Goal: Task Accomplishment & Management: Manage account settings

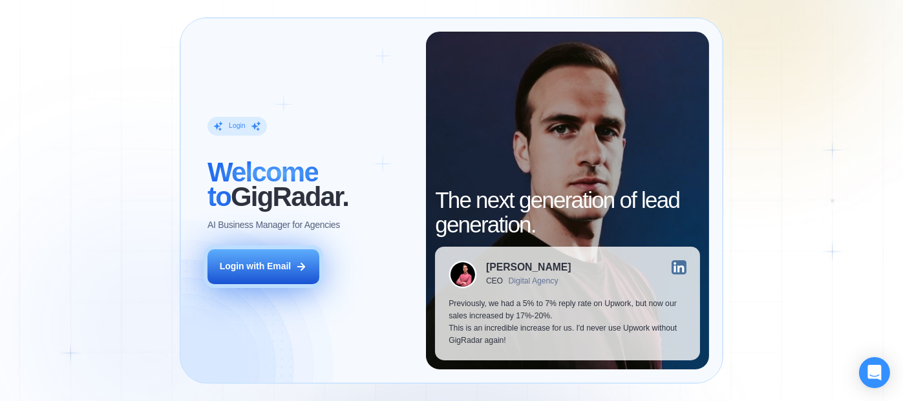
click at [295, 259] on button "Login with Email" at bounding box center [263, 266] width 112 height 35
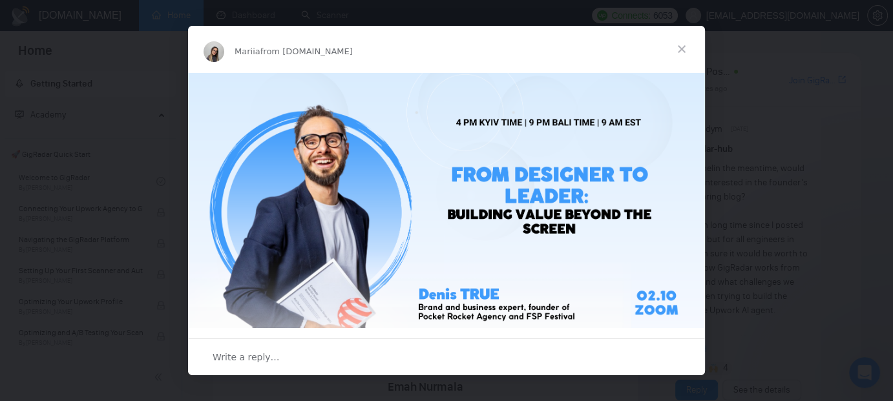
click at [680, 46] on span "Close" at bounding box center [681, 49] width 47 height 47
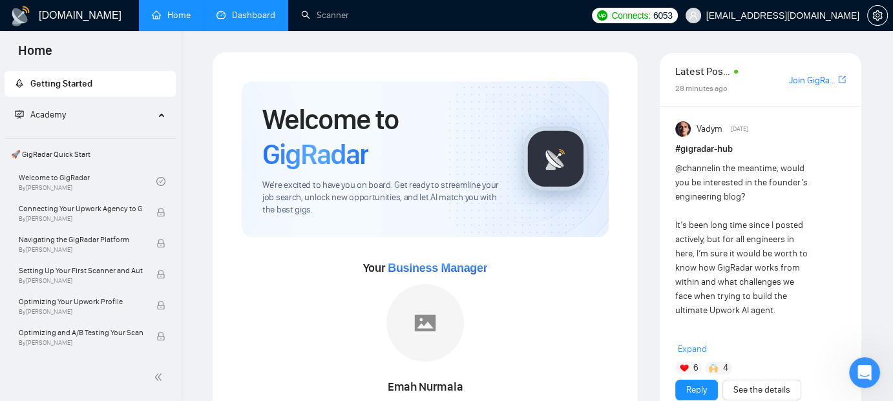
click at [249, 11] on link "Dashboard" at bounding box center [245, 15] width 59 height 11
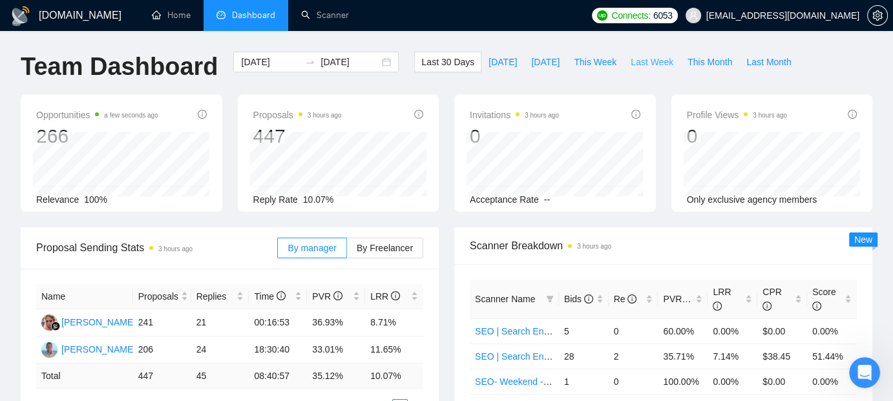
click at [637, 59] on span "Last Week" at bounding box center [652, 62] width 43 height 14
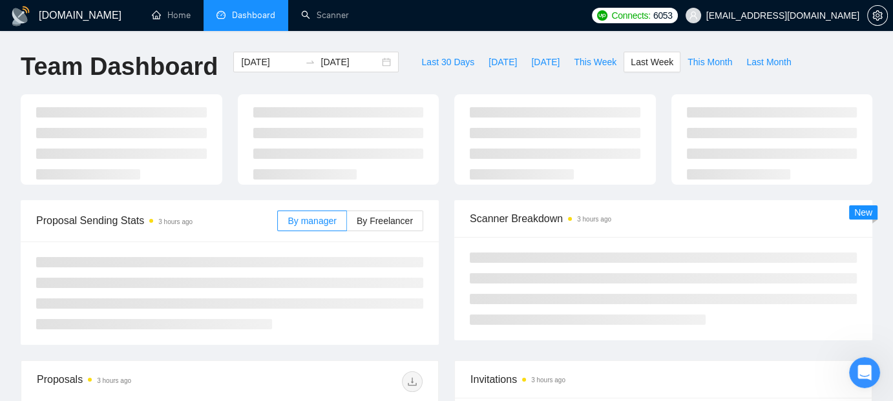
type input "2025-09-22"
type input "2025-09-28"
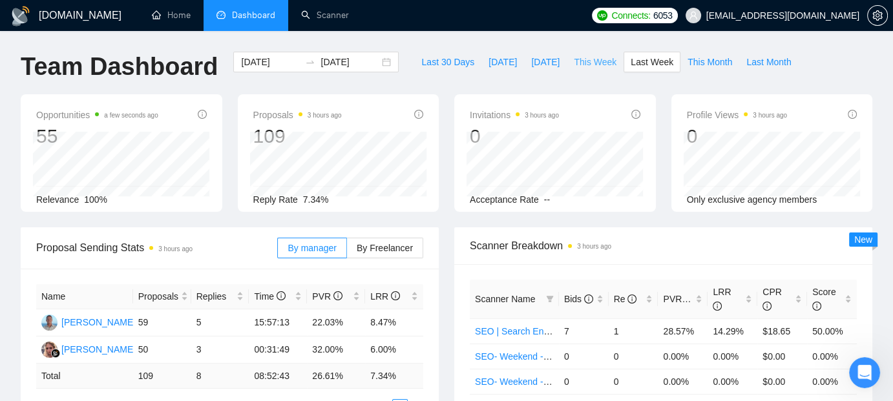
click at [591, 67] on span "This Week" at bounding box center [595, 62] width 43 height 14
type input "2025-09-29"
type input "2025-10-05"
click at [443, 61] on span "Last 30 Days" at bounding box center [447, 62] width 53 height 14
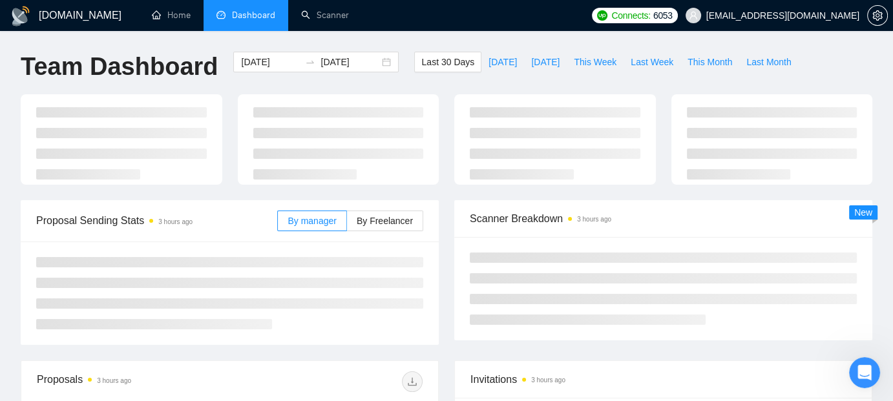
type input "2025-08-31"
type input "2025-09-30"
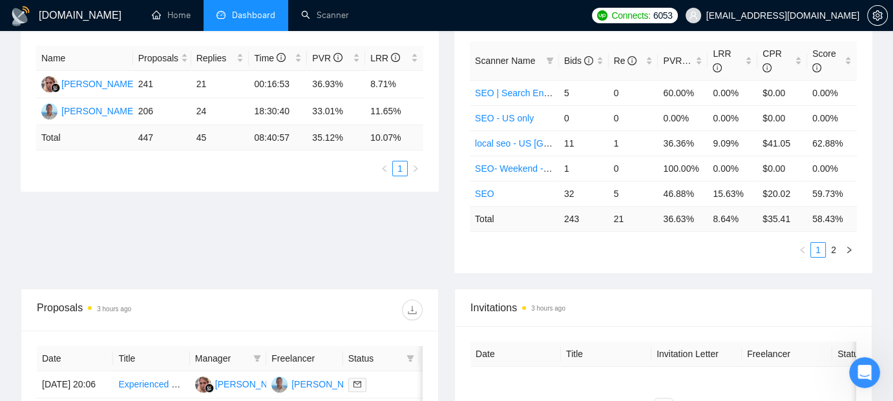
scroll to position [171, 0]
